Goal: Transaction & Acquisition: Purchase product/service

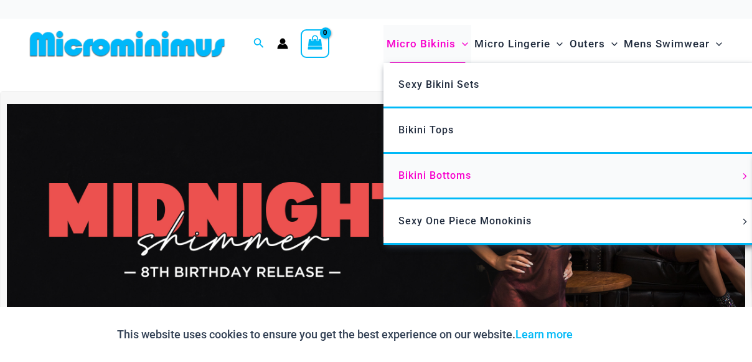
click at [448, 172] on span "Bikini Bottoms" at bounding box center [434, 175] width 73 height 12
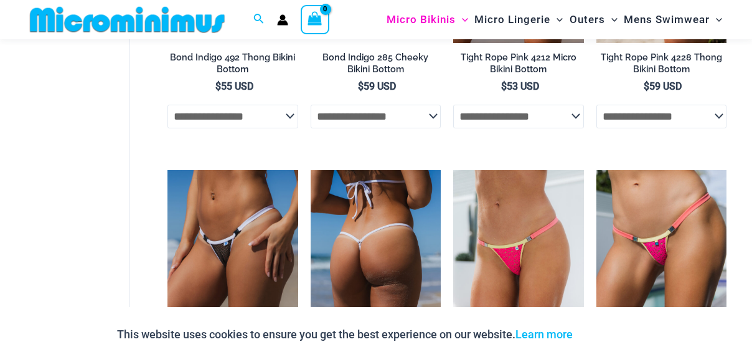
scroll to position [1038, 0]
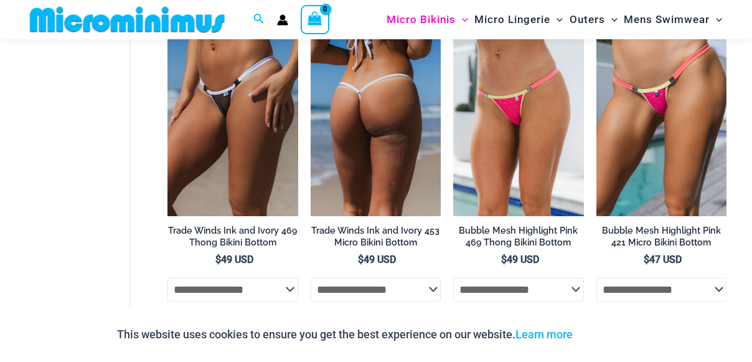
click at [413, 141] on img at bounding box center [376, 118] width 130 height 195
